Goal: Task Accomplishment & Management: Complete application form

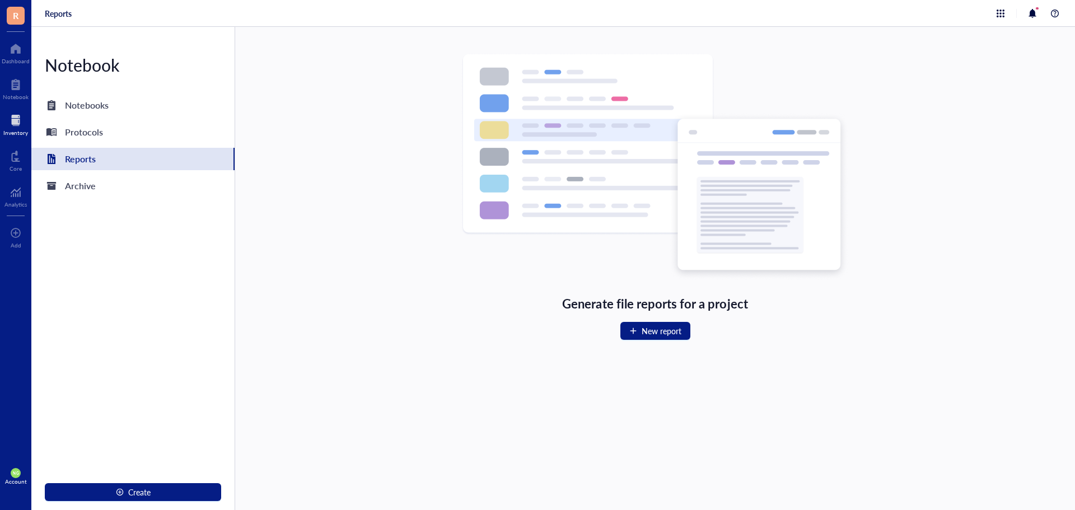
click at [3, 125] on div at bounding box center [15, 120] width 25 height 18
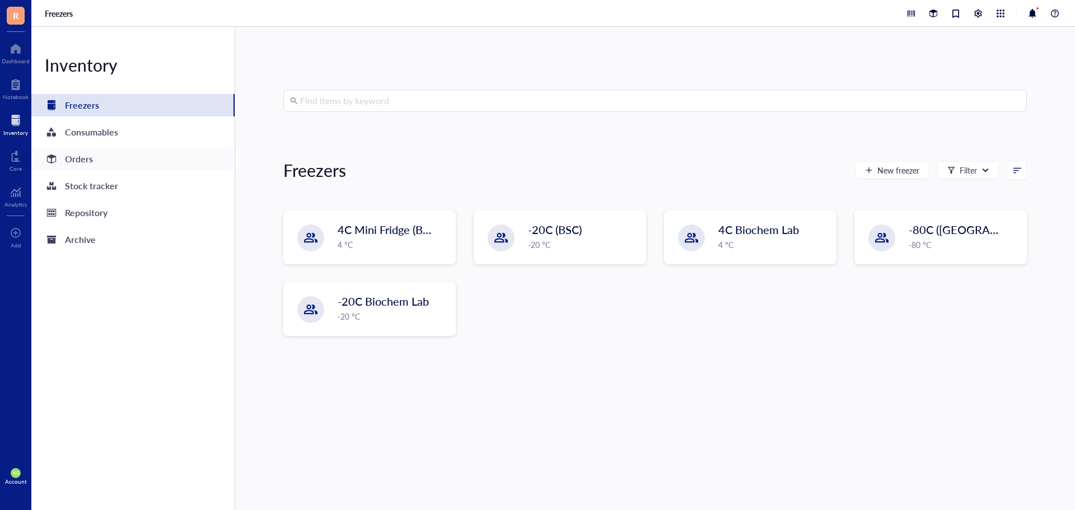
click at [83, 160] on div "Orders" at bounding box center [79, 159] width 28 height 16
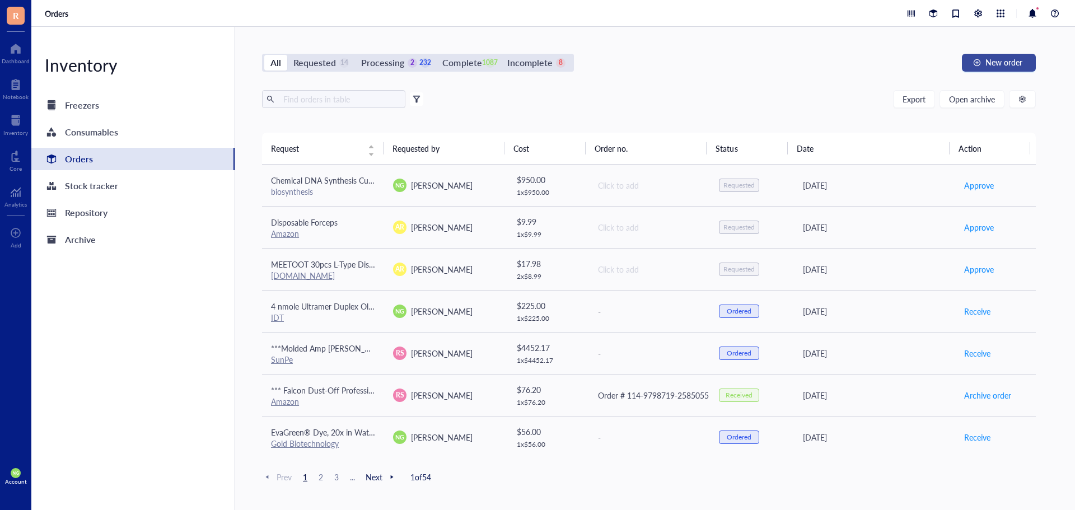
click at [1015, 60] on span "New order" at bounding box center [1003, 62] width 37 height 9
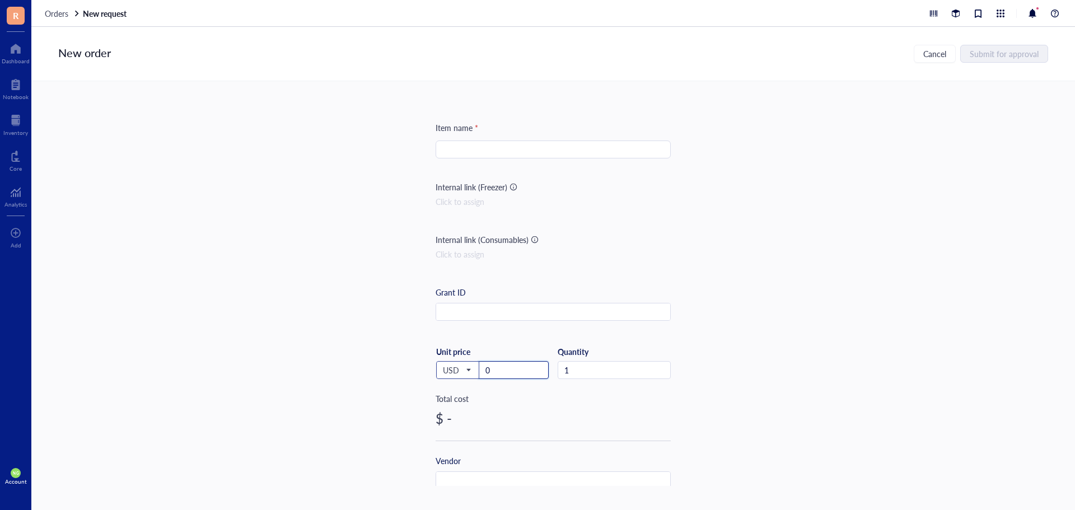
drag, startPoint x: 502, startPoint y: 371, endPoint x: 437, endPoint y: 366, distance: 65.6
click at [437, 366] on div "USD Unit price 0" at bounding box center [491, 369] width 113 height 46
click at [489, 372] on input "2" at bounding box center [513, 370] width 69 height 17
click at [496, 365] on input "21" at bounding box center [513, 370] width 69 height 17
click at [507, 371] on input "215" at bounding box center [513, 370] width 69 height 17
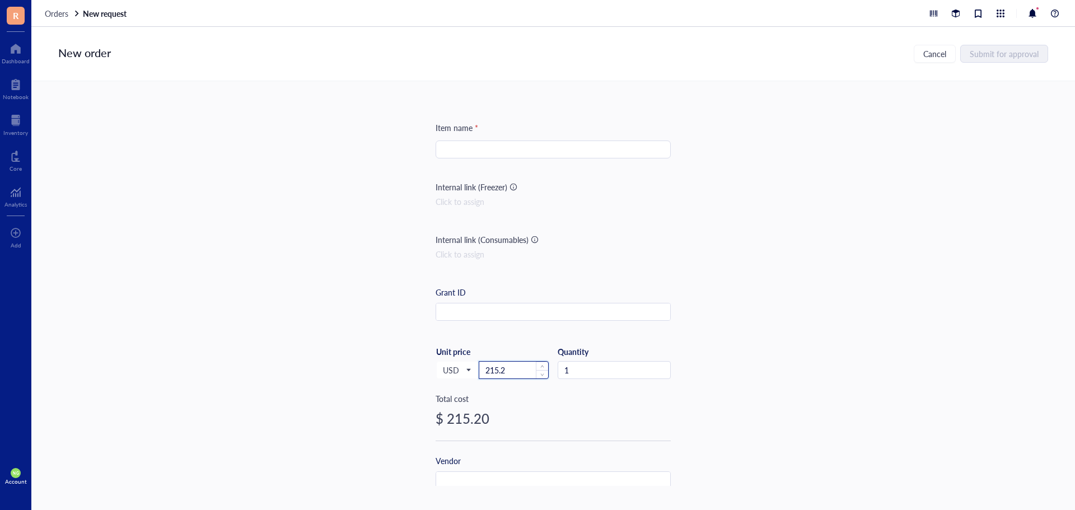
click at [505, 367] on input "215.2" at bounding box center [513, 370] width 69 height 17
click at [476, 157] on input "search" at bounding box center [553, 149] width 222 height 17
type input "O"
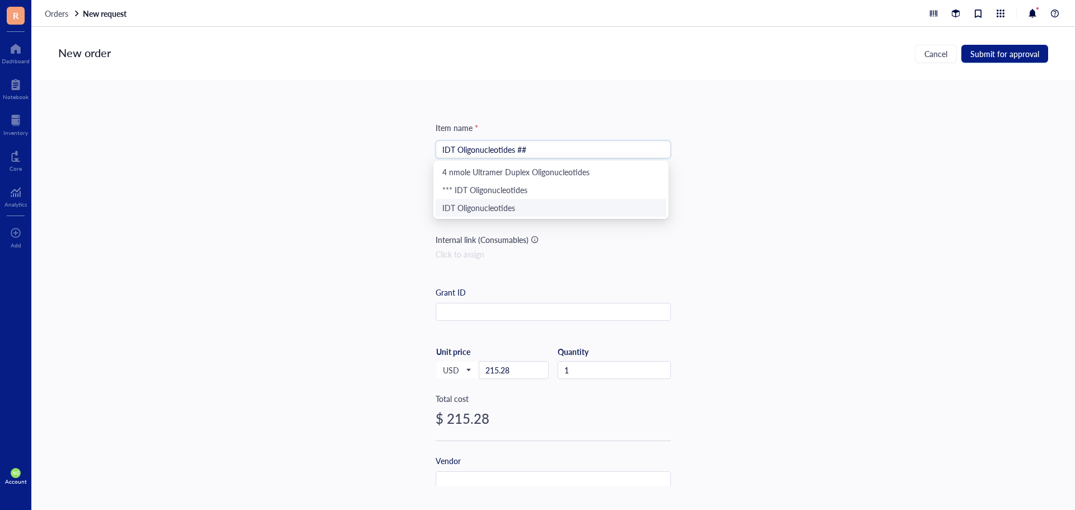
type input "IDT Oligonucleotides ##"
click at [719, 259] on div "Item name * IDT Oligonucleotides ## Internal link (Freezer) Click to assign Int…" at bounding box center [552, 283] width 1043 height 405
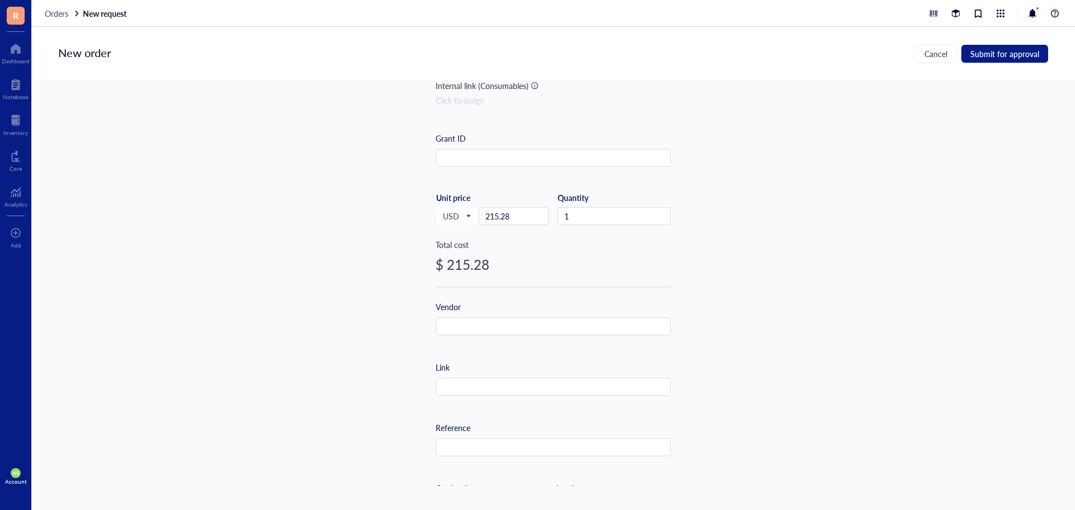
scroll to position [168, 0]
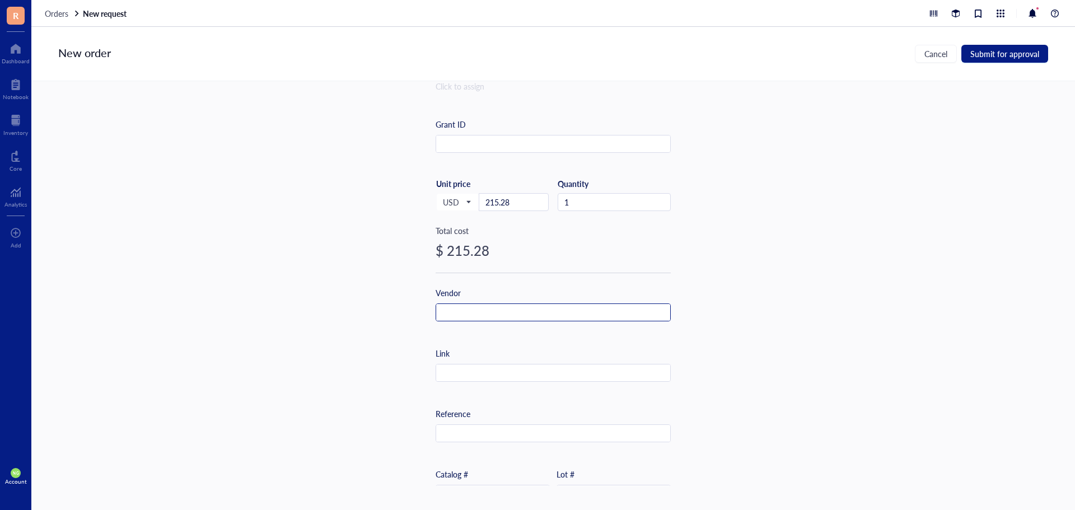
click at [453, 314] on input "text" at bounding box center [553, 313] width 234 height 18
click at [448, 376] on input "text" at bounding box center [553, 373] width 234 height 18
paste input "[URL][DOMAIN_NAME]"
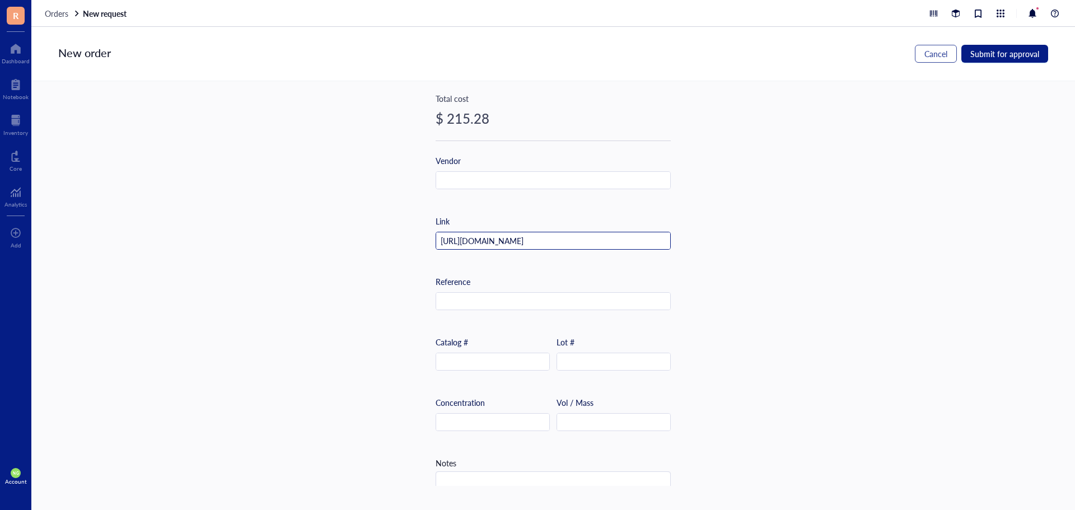
scroll to position [242, 0]
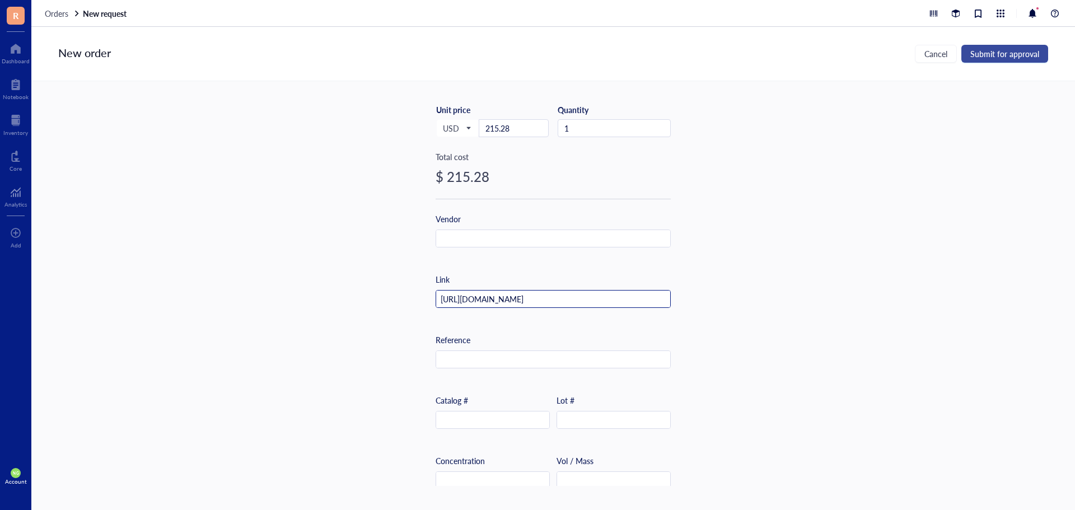
type input "[URL][DOMAIN_NAME]"
click at [995, 47] on button "Submit for approval" at bounding box center [1004, 54] width 87 height 18
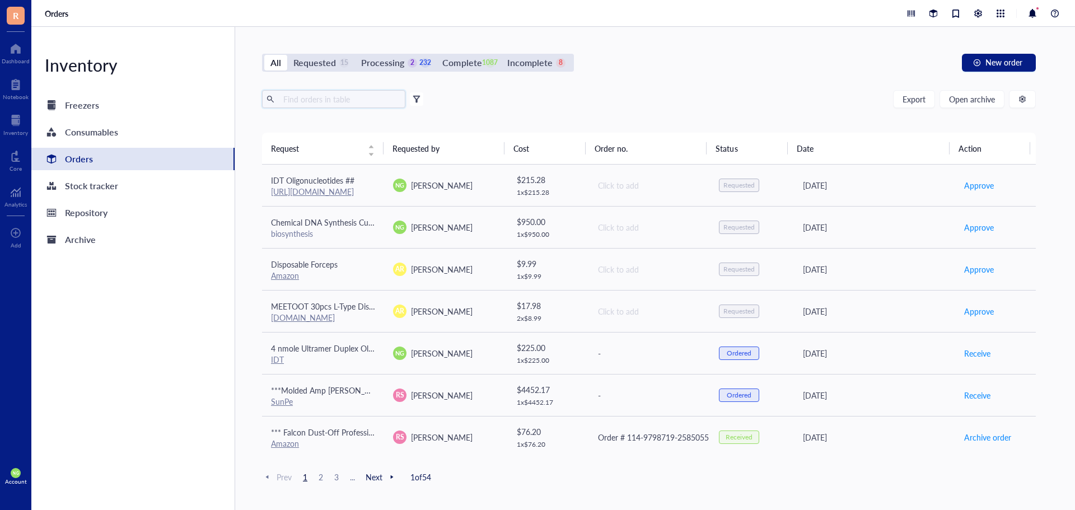
click at [304, 104] on input "text" at bounding box center [340, 99] width 122 height 17
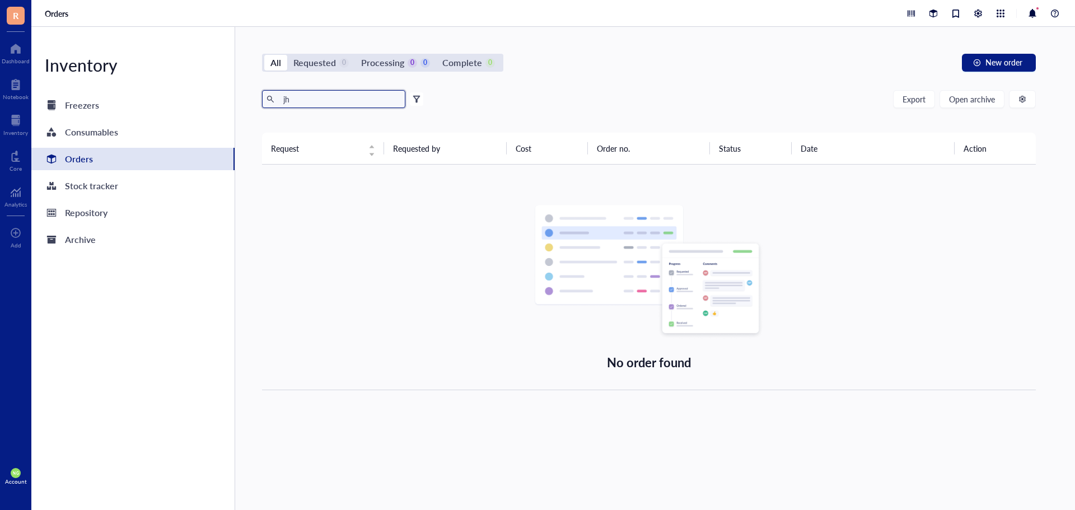
type input "j"
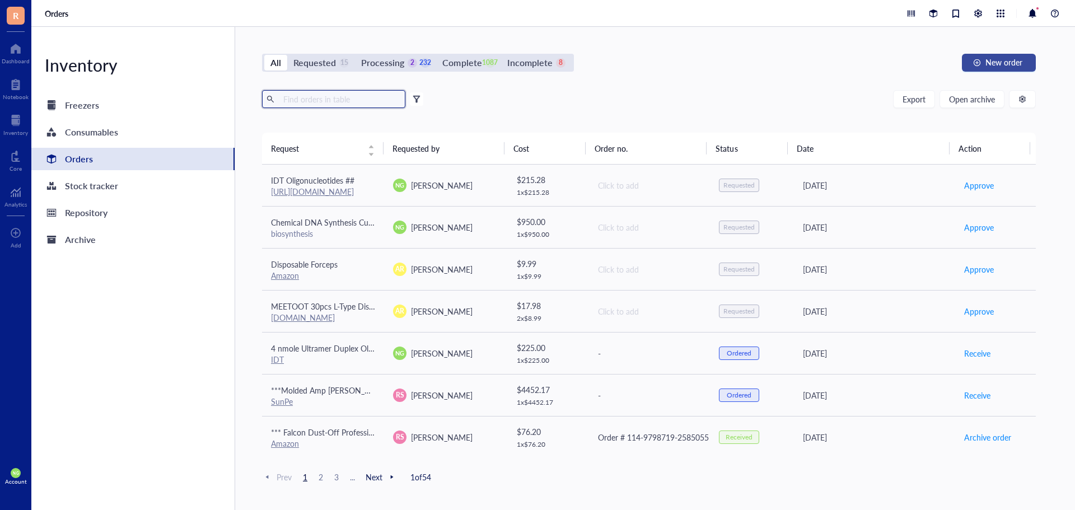
click at [1002, 58] on span "New order" at bounding box center [1003, 62] width 37 height 9
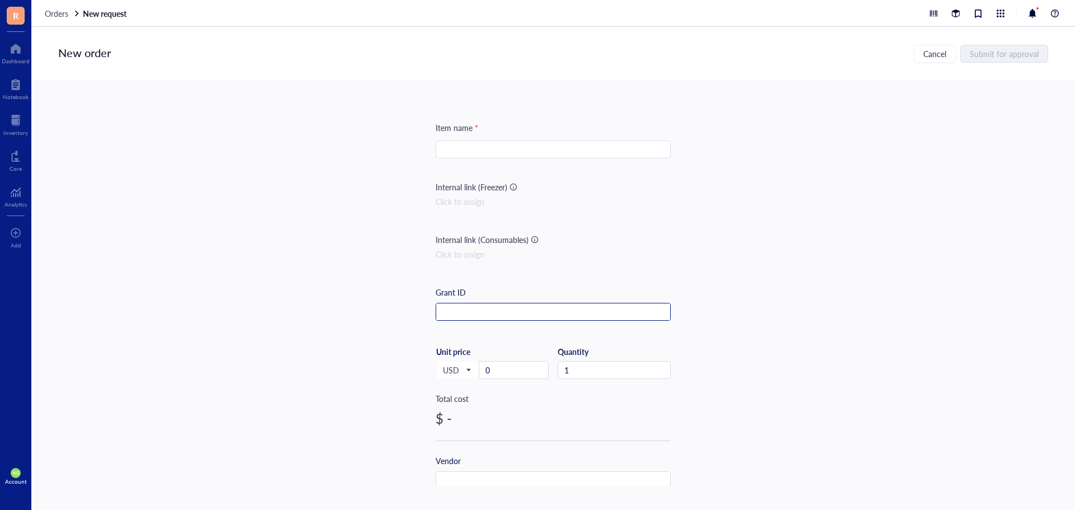
click at [473, 306] on input "text" at bounding box center [553, 312] width 234 height 18
type input "j"
click at [496, 150] on input "search" at bounding box center [553, 149] width 222 height 17
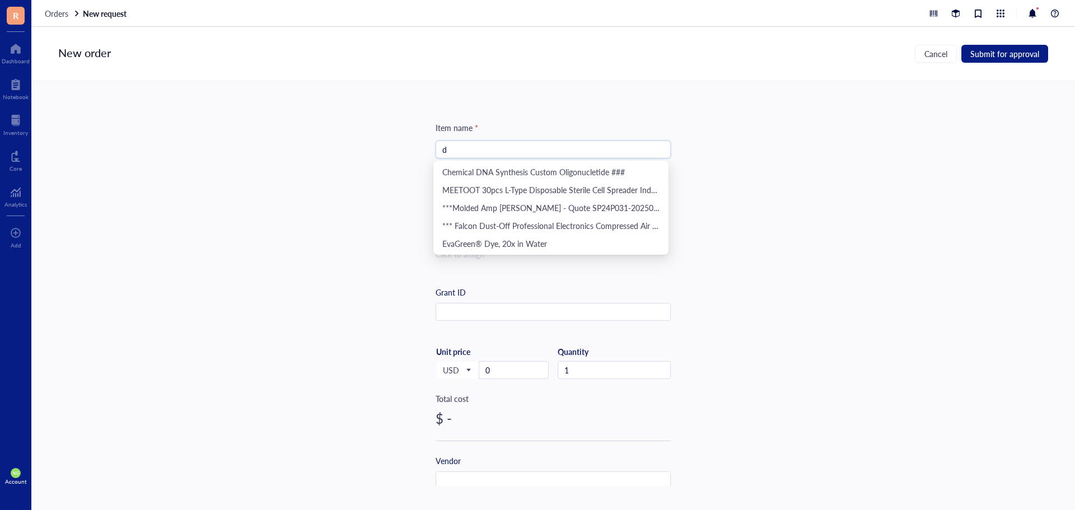
type input "d"
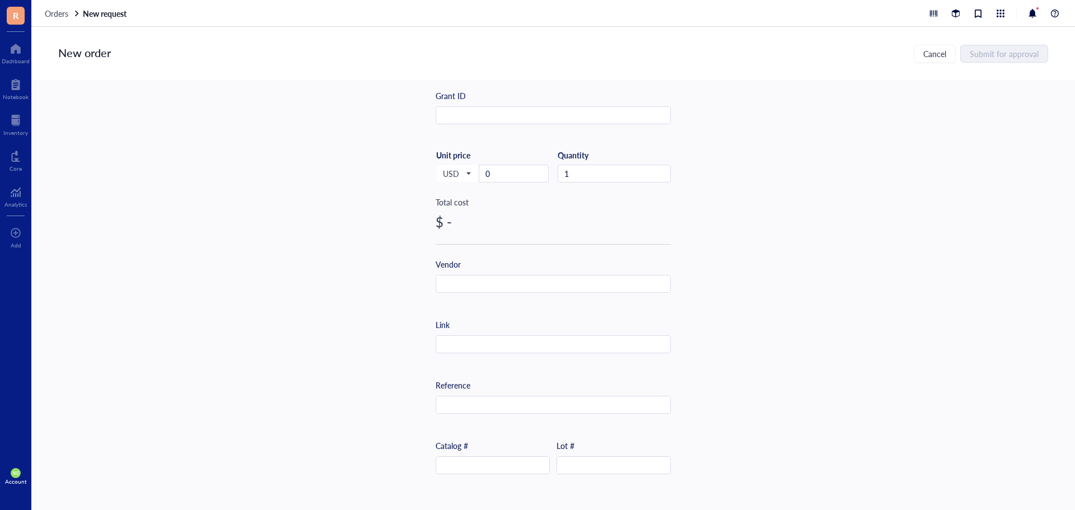
scroll to position [18, 0]
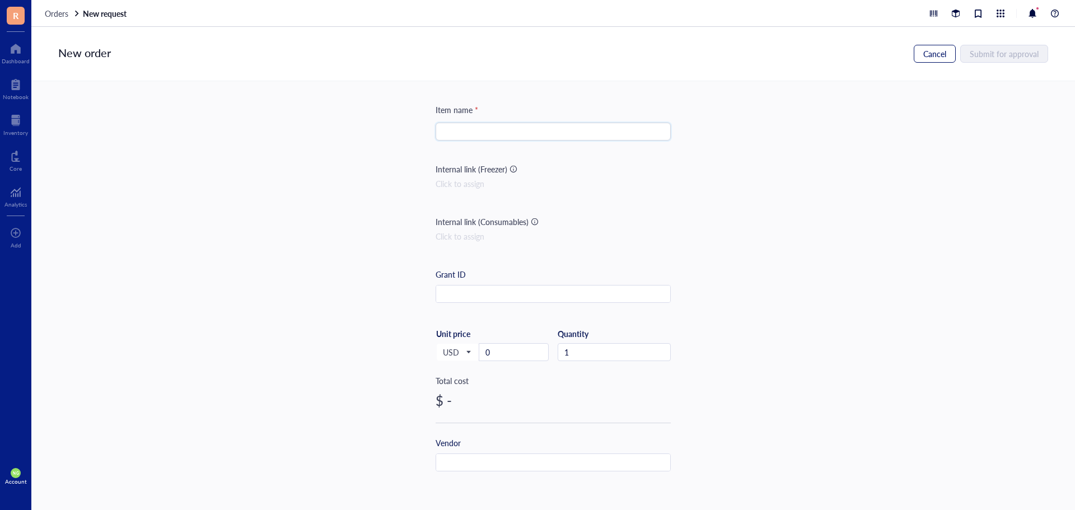
click at [928, 58] on span "Cancel" at bounding box center [934, 53] width 23 height 9
